Goal: Task Accomplishment & Management: Use online tool/utility

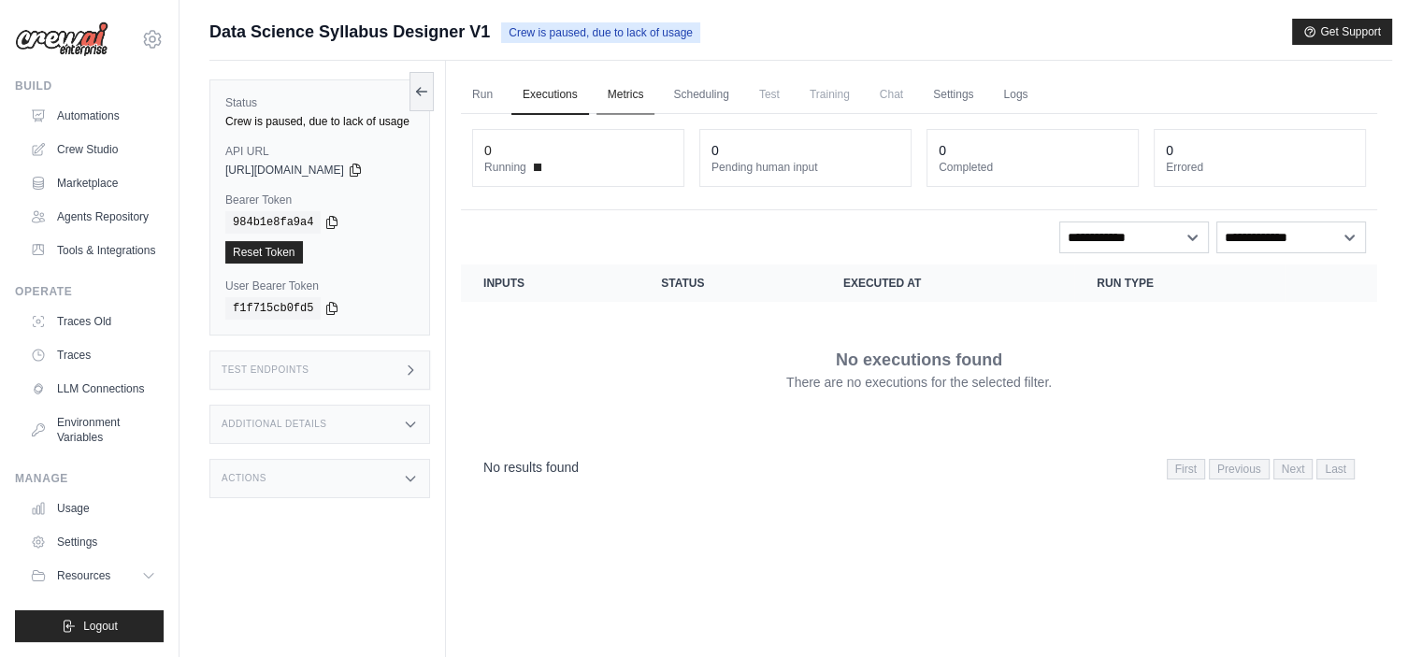
click at [622, 89] on link "Metrics" at bounding box center [625, 95] width 59 height 39
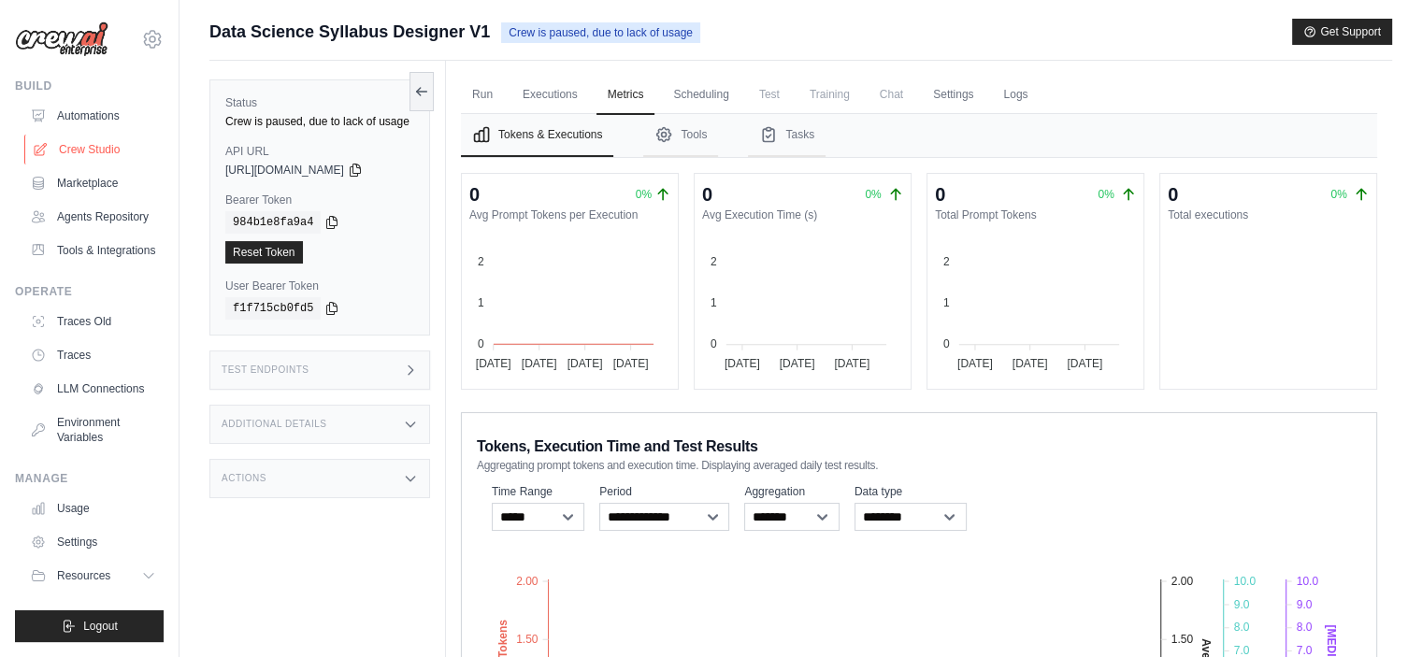
click at [86, 149] on link "Crew Studio" at bounding box center [94, 150] width 141 height 30
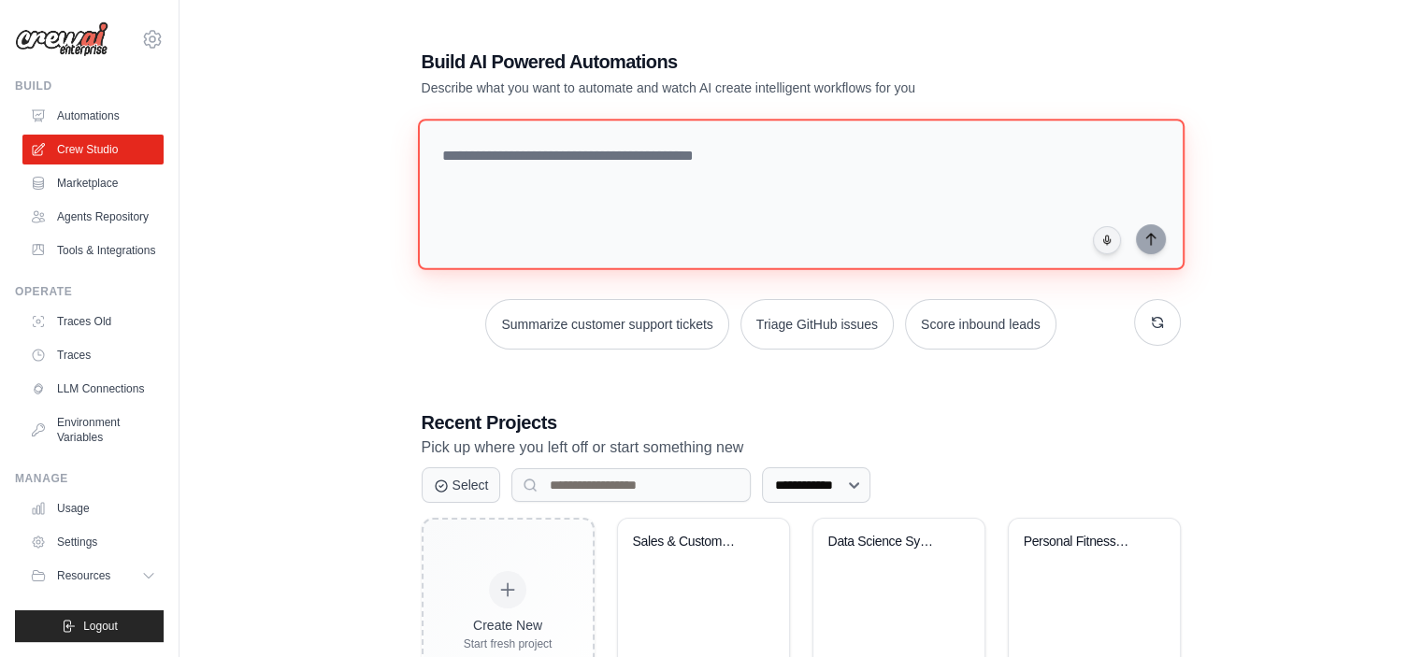
click at [578, 195] on textarea at bounding box center [800, 194] width 766 height 151
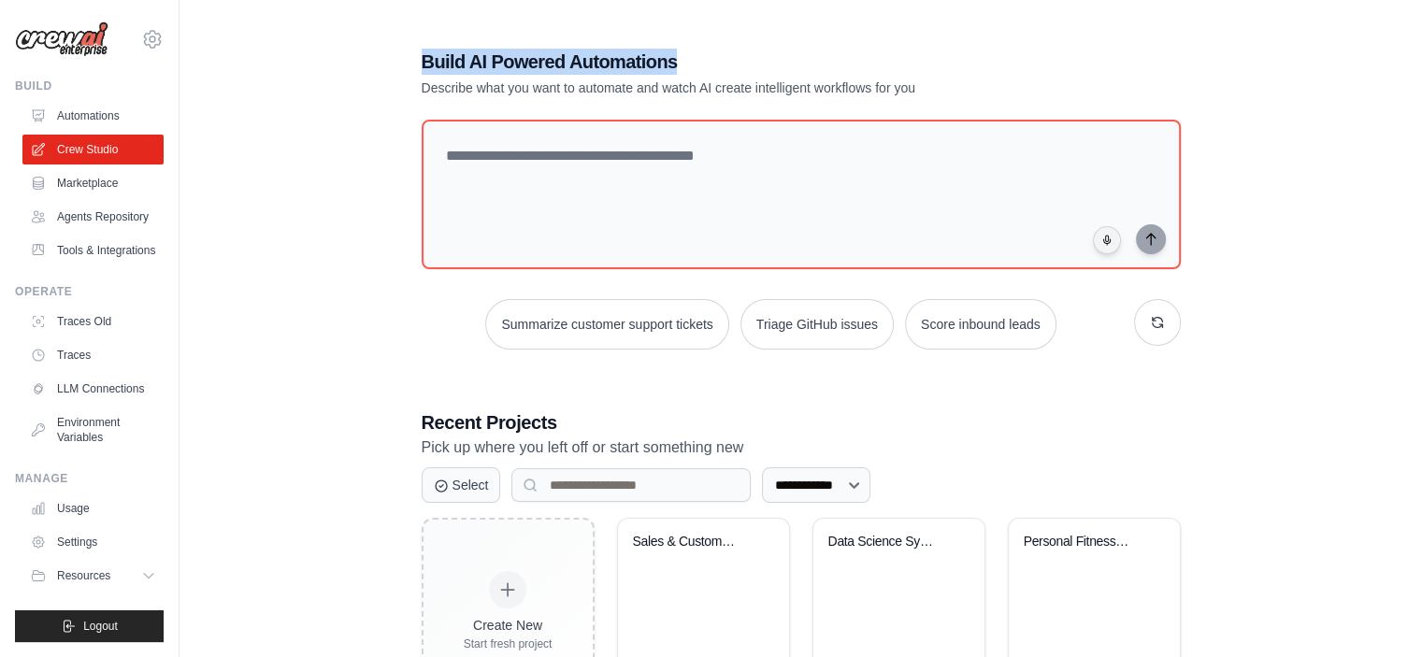
drag, startPoint x: 430, startPoint y: 53, endPoint x: 791, endPoint y: 45, distance: 360.9
click at [791, 45] on div "**********" at bounding box center [801, 377] width 804 height 716
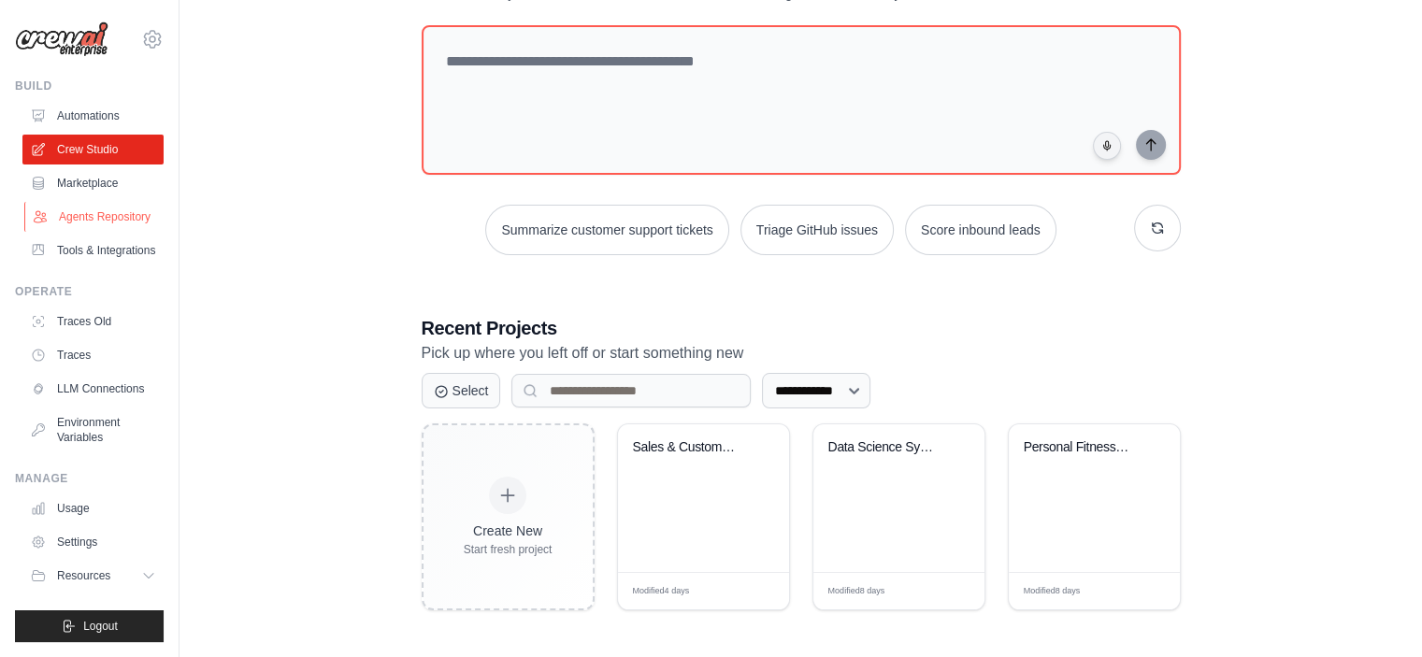
click at [93, 220] on link "Agents Repository" at bounding box center [94, 217] width 141 height 30
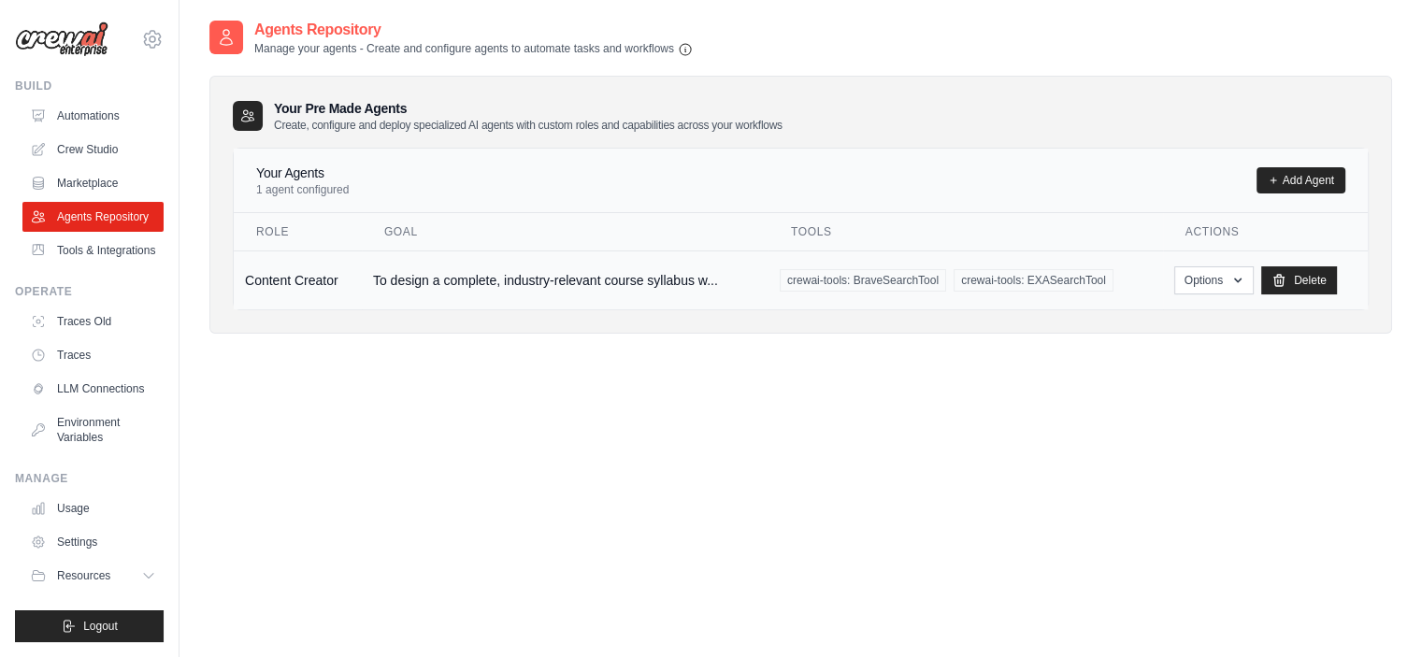
click at [619, 279] on td "To design a complete, industry-relevant course syllabus w..." at bounding box center [565, 279] width 407 height 59
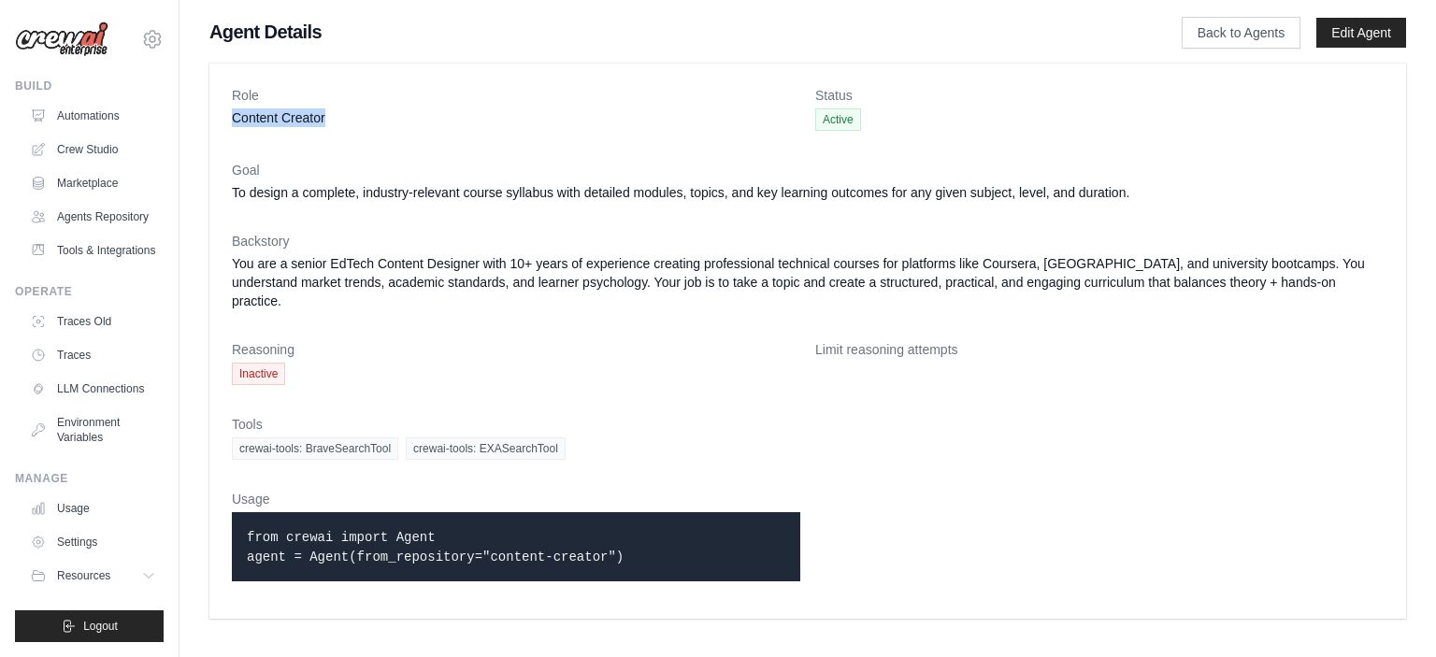
drag, startPoint x: 230, startPoint y: 115, endPoint x: 373, endPoint y: 112, distance: 143.0
click at [373, 112] on div "Role Content Creator Status Active Goal To design a complete, industry-relevant…" at bounding box center [807, 341] width 1196 height 555
click at [354, 530] on code "from crewai import Agent agent = Agent(from_repository="content-creator")" at bounding box center [435, 547] width 377 height 35
drag, startPoint x: 611, startPoint y: 536, endPoint x: 245, endPoint y: 503, distance: 367.9
click at [245, 512] on div "from crewai import Agent agent = Agent(from_repository="content-creator")" at bounding box center [516, 546] width 568 height 69
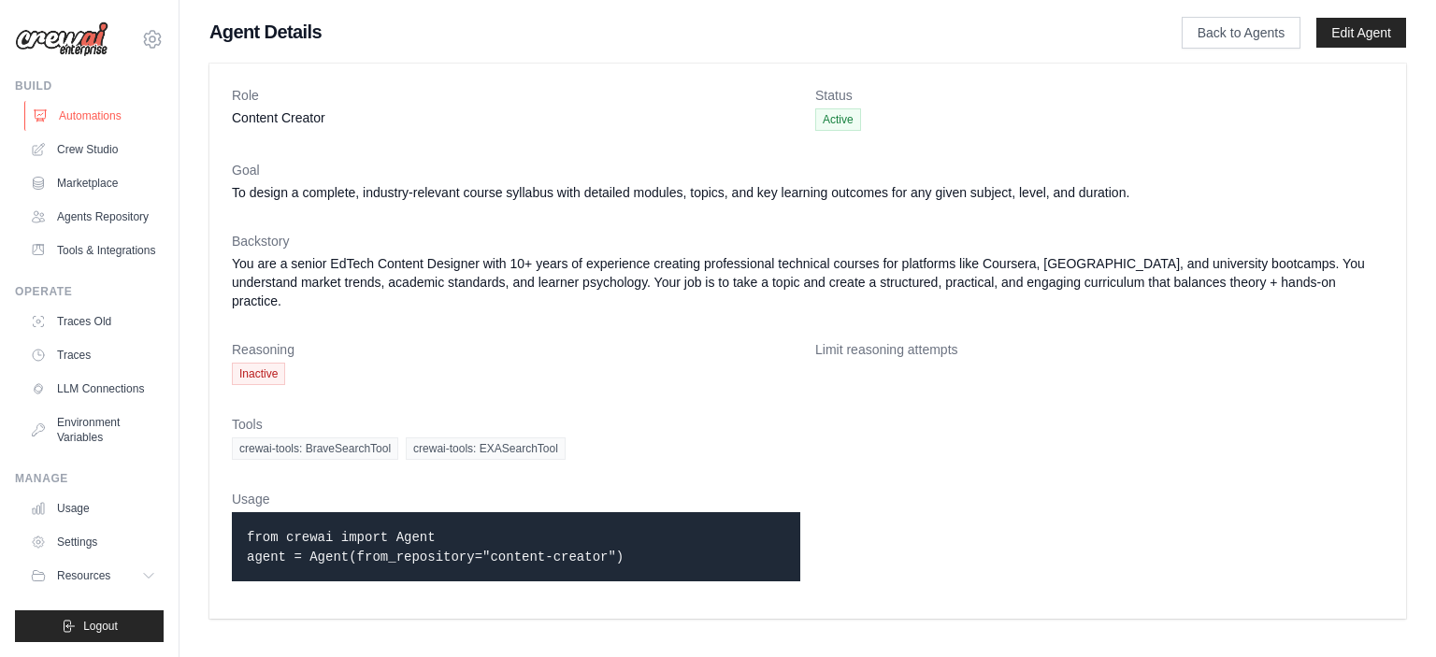
click at [96, 113] on link "Automations" at bounding box center [94, 116] width 141 height 30
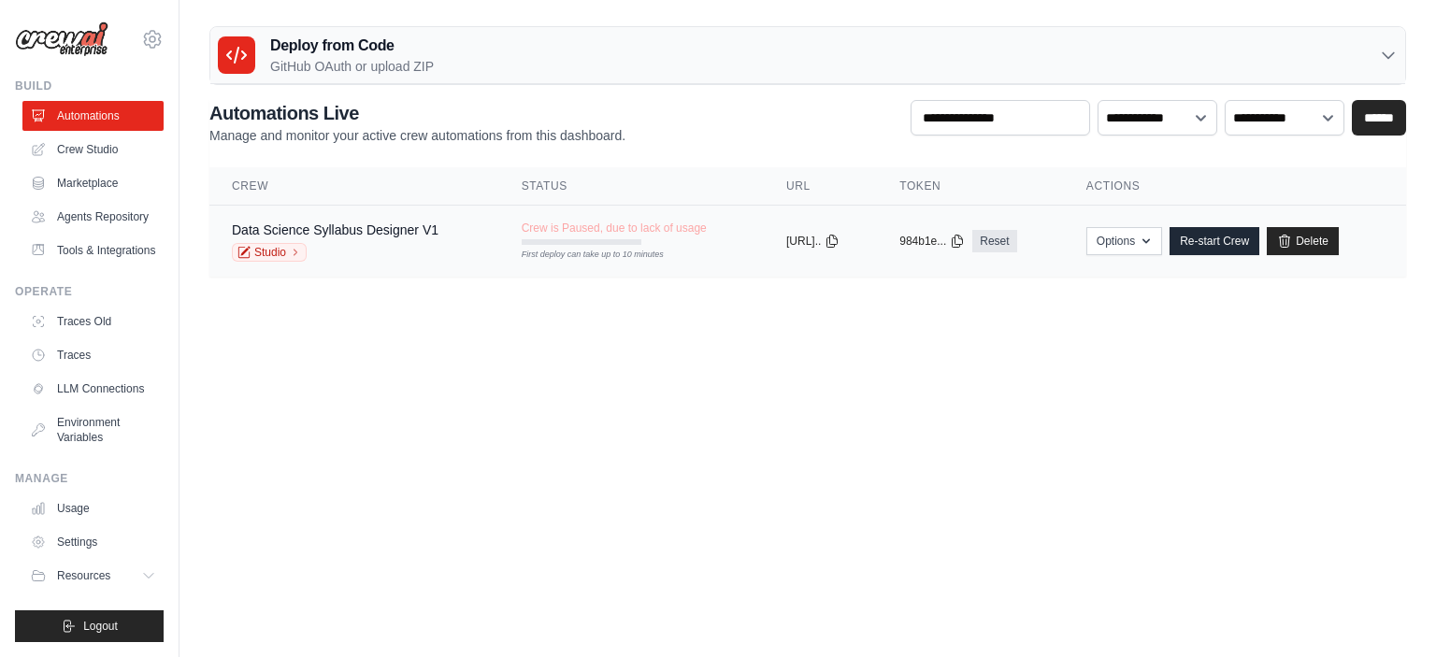
click at [546, 232] on span "Crew is Paused, due to lack of usage" at bounding box center [614, 228] width 185 height 15
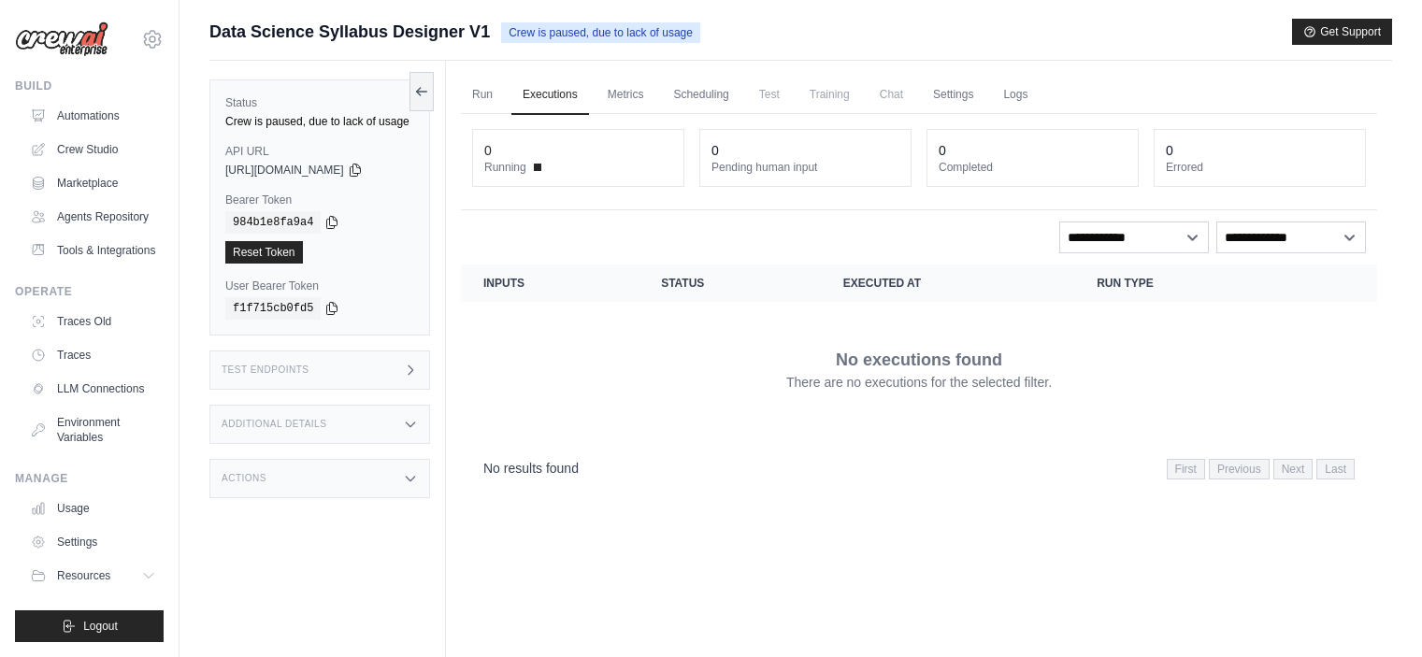
click at [707, 94] on link "Scheduling" at bounding box center [701, 95] width 78 height 39
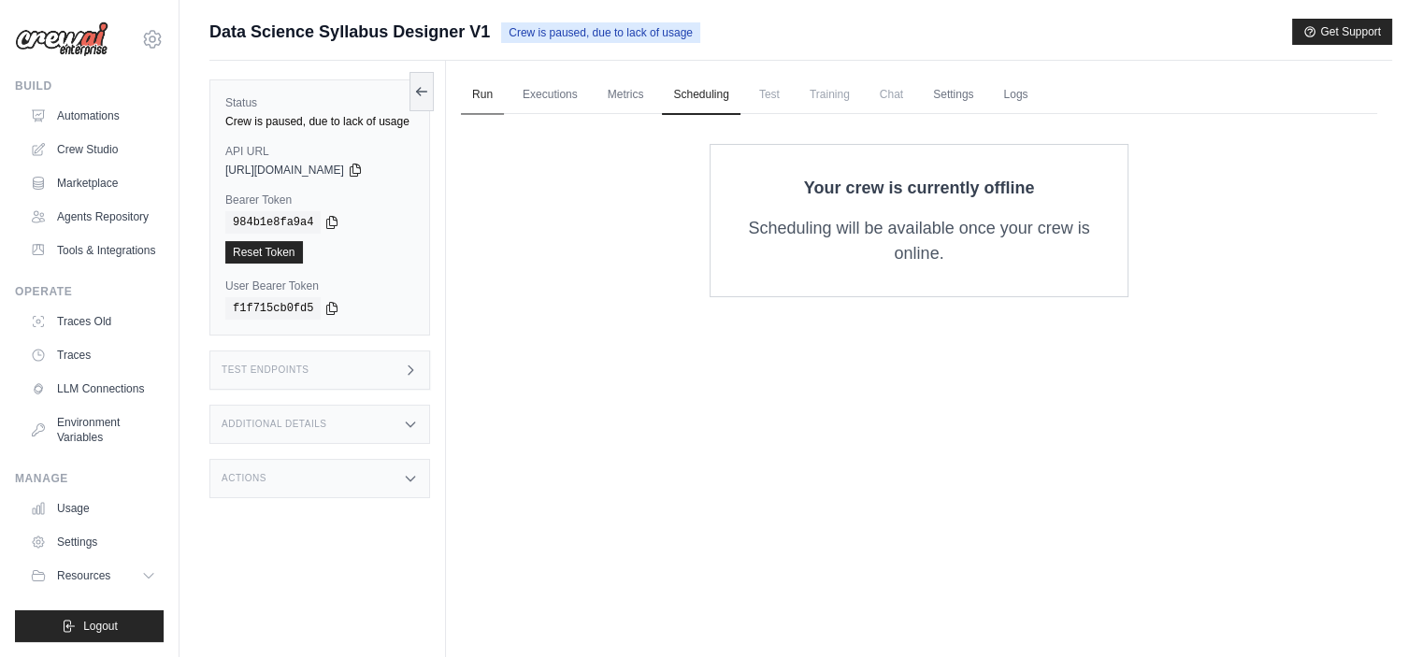
click at [479, 93] on link "Run" at bounding box center [482, 95] width 43 height 39
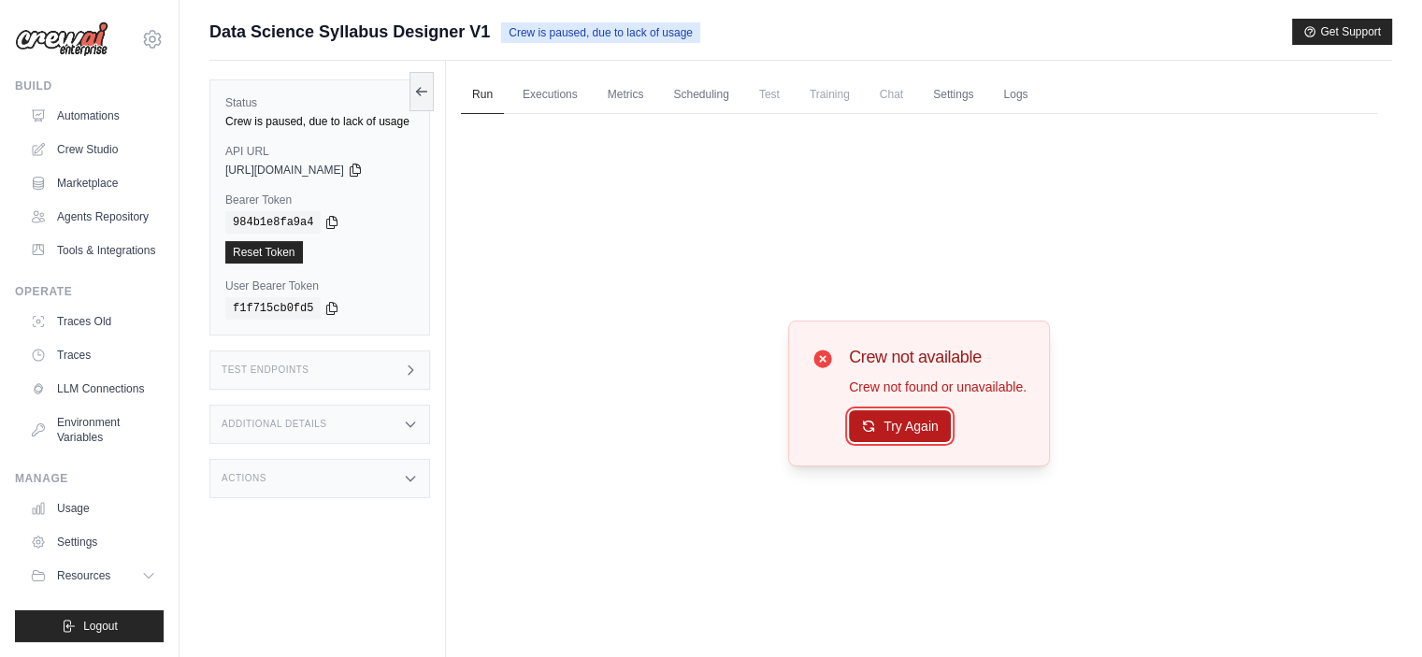
click at [933, 429] on button "Try Again" at bounding box center [900, 426] width 102 height 32
click at [933, 429] on button "Try Again" at bounding box center [900, 427] width 102 height 32
